Goal: Task Accomplishment & Management: Use online tool/utility

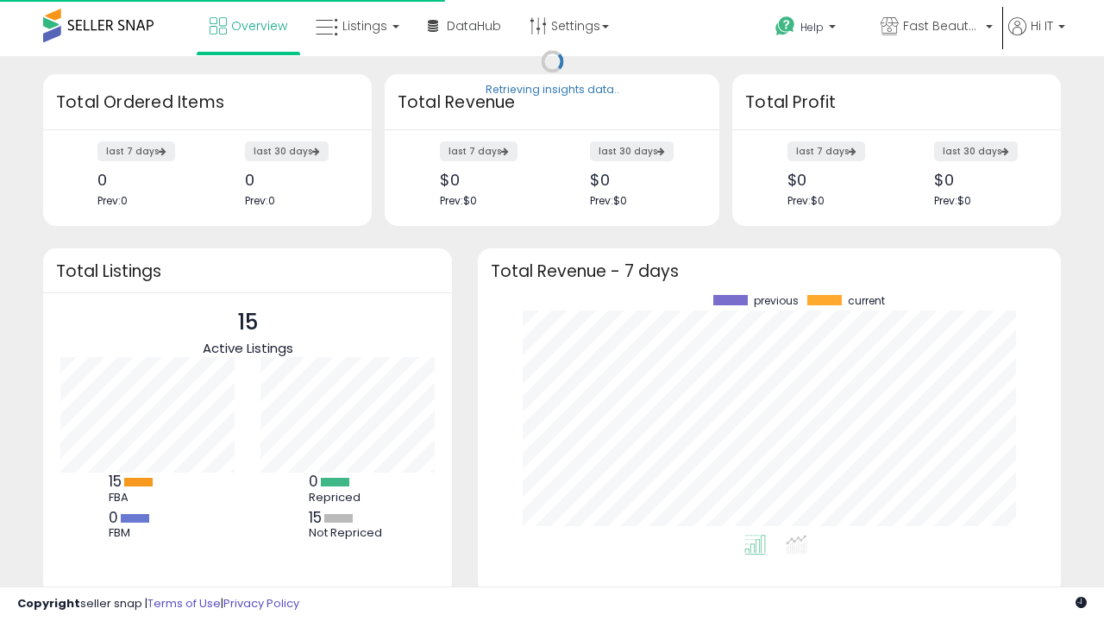
scroll to position [240, 549]
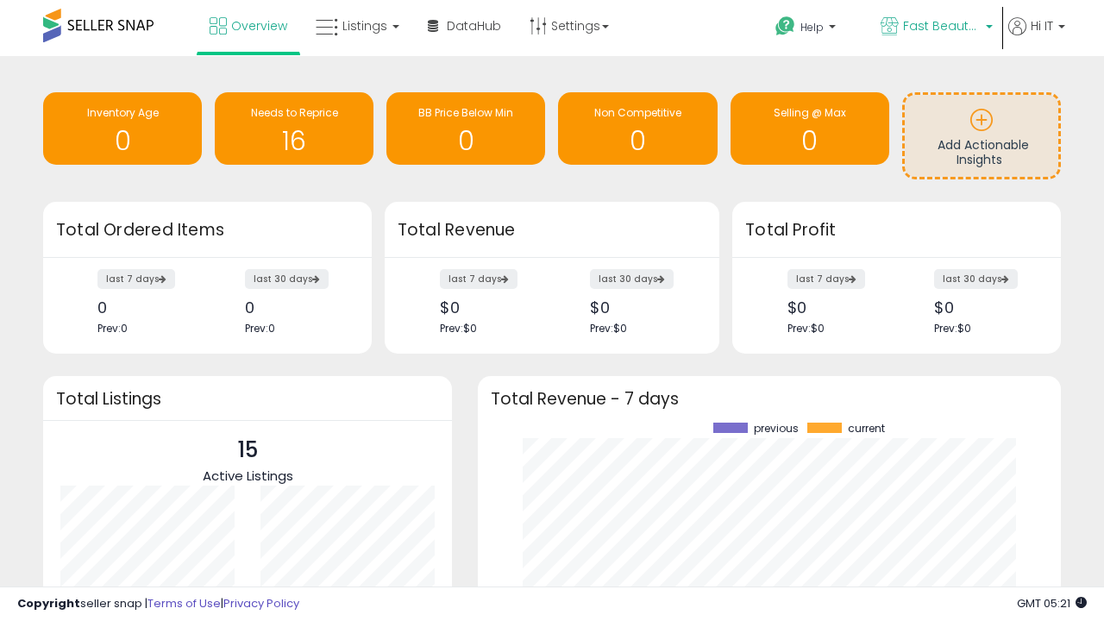
click at [935, 28] on span "Fast Beauty ([GEOGRAPHIC_DATA])" at bounding box center [942, 25] width 78 height 17
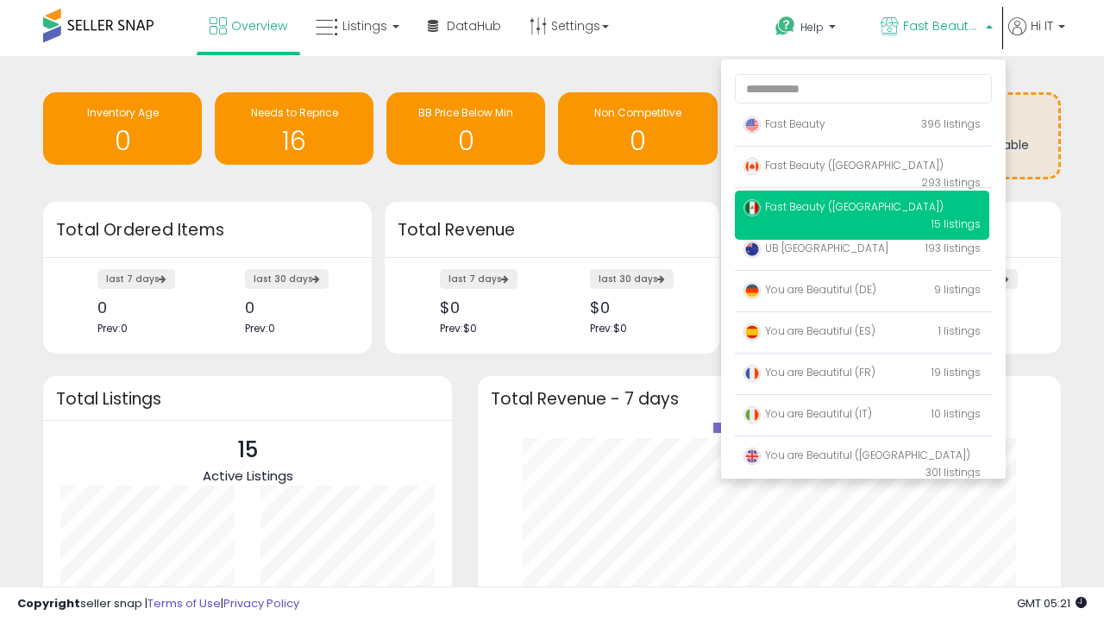
click at [862, 168] on span "Fast Beauty ([GEOGRAPHIC_DATA])" at bounding box center [843, 165] width 200 height 15
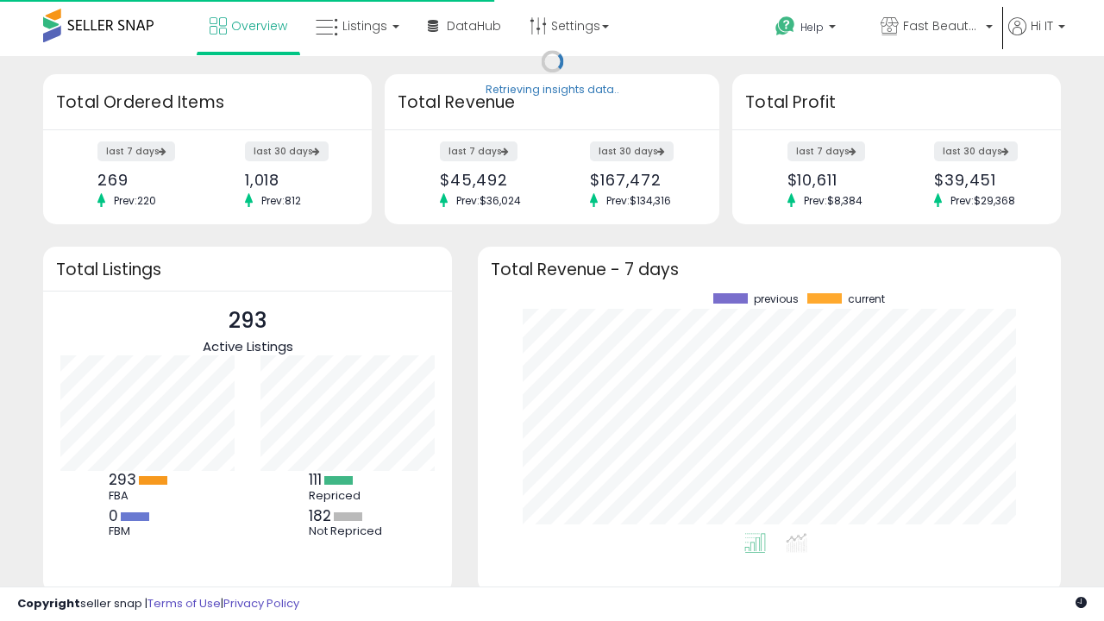
scroll to position [240, 549]
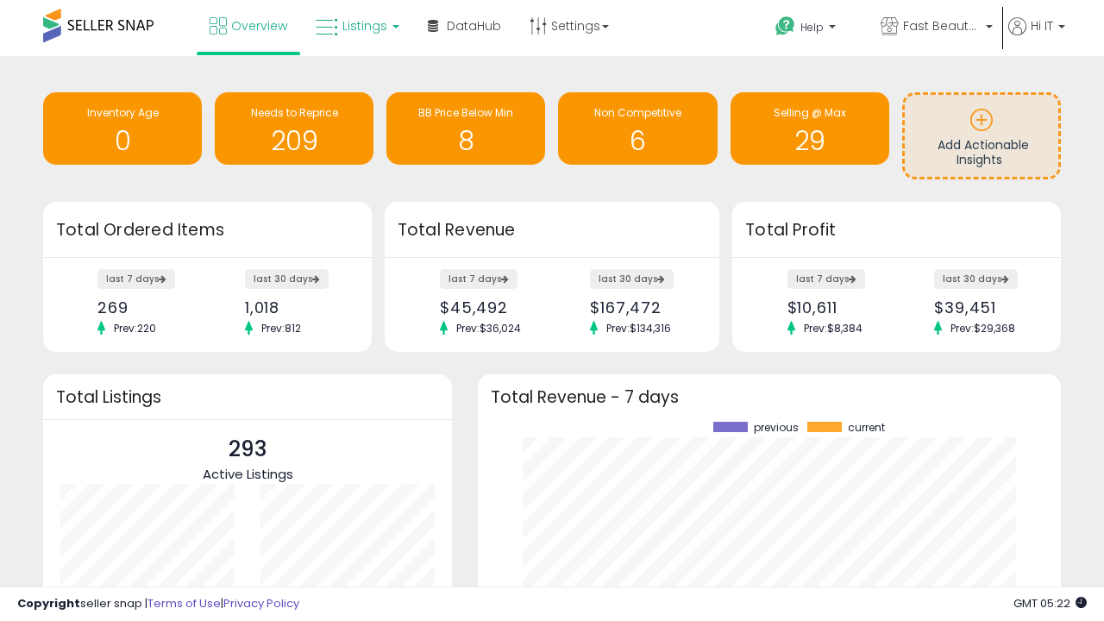
click at [355, 26] on span "Listings" at bounding box center [364, 25] width 45 height 17
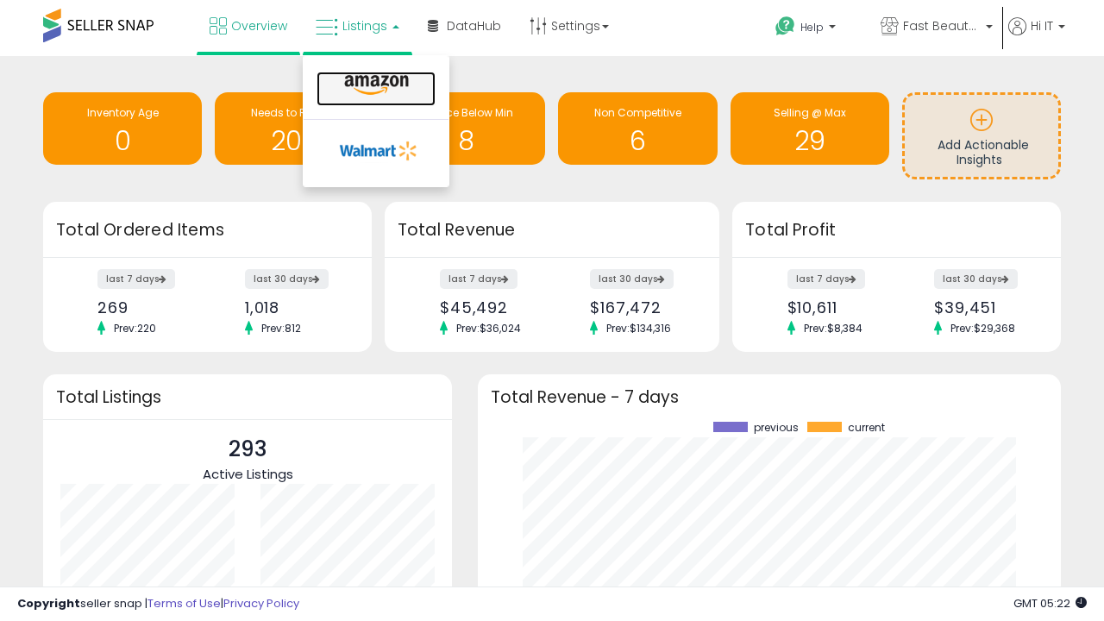
click at [374, 85] on icon at bounding box center [376, 85] width 75 height 22
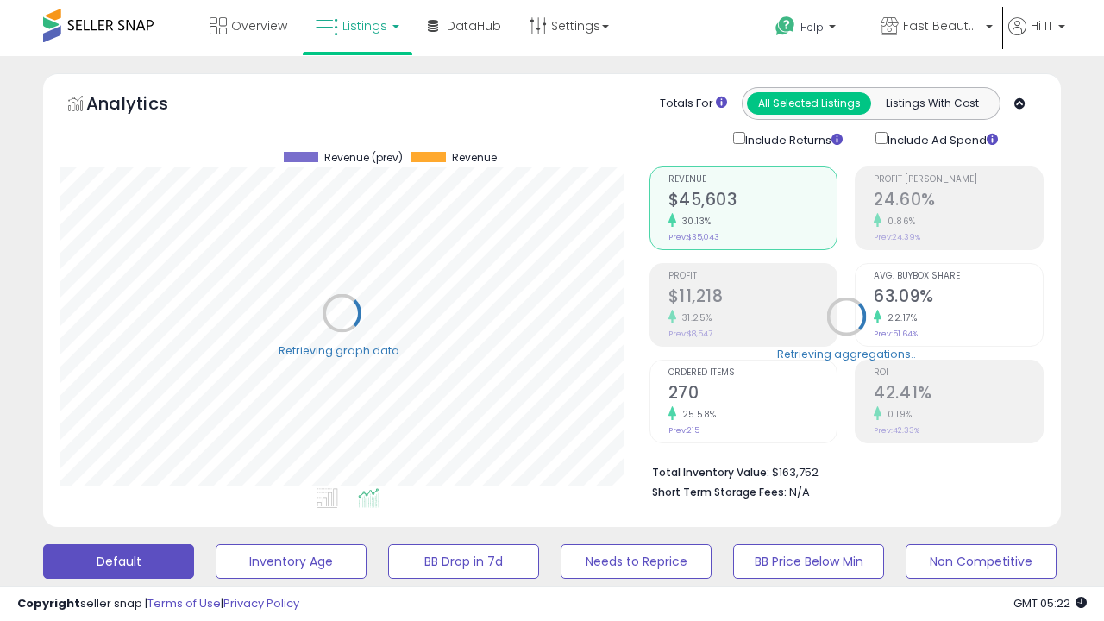
scroll to position [354, 588]
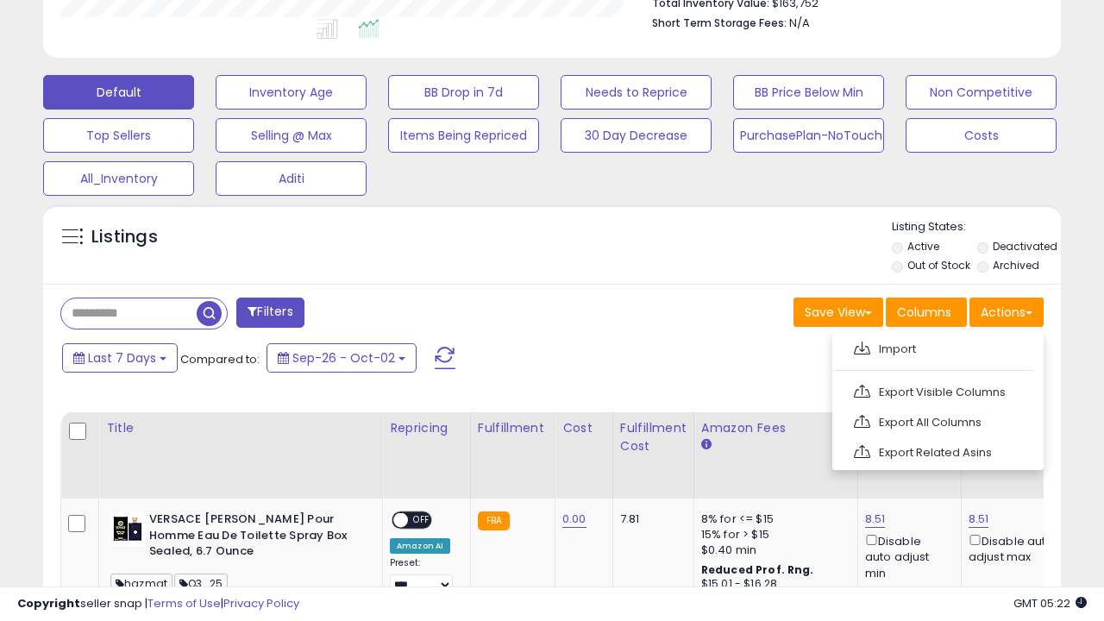
click at [862, 346] on span at bounding box center [862, 348] width 16 height 13
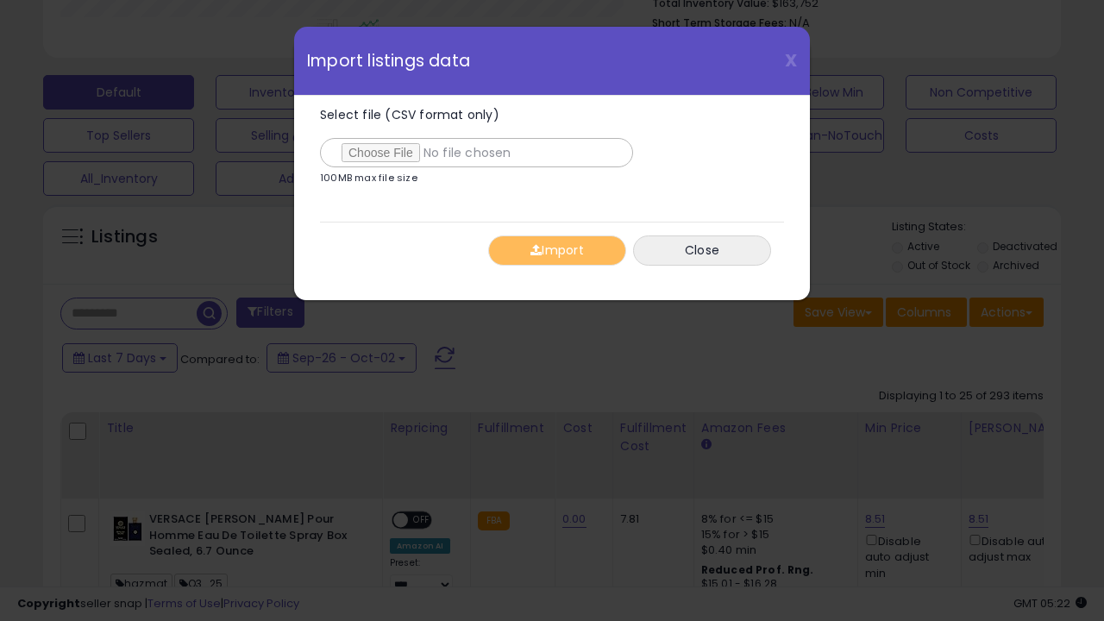
type input "**********"
click at [556, 250] on button "Import" at bounding box center [557, 250] width 138 height 30
